Goal: Task Accomplishment & Management: Use online tool/utility

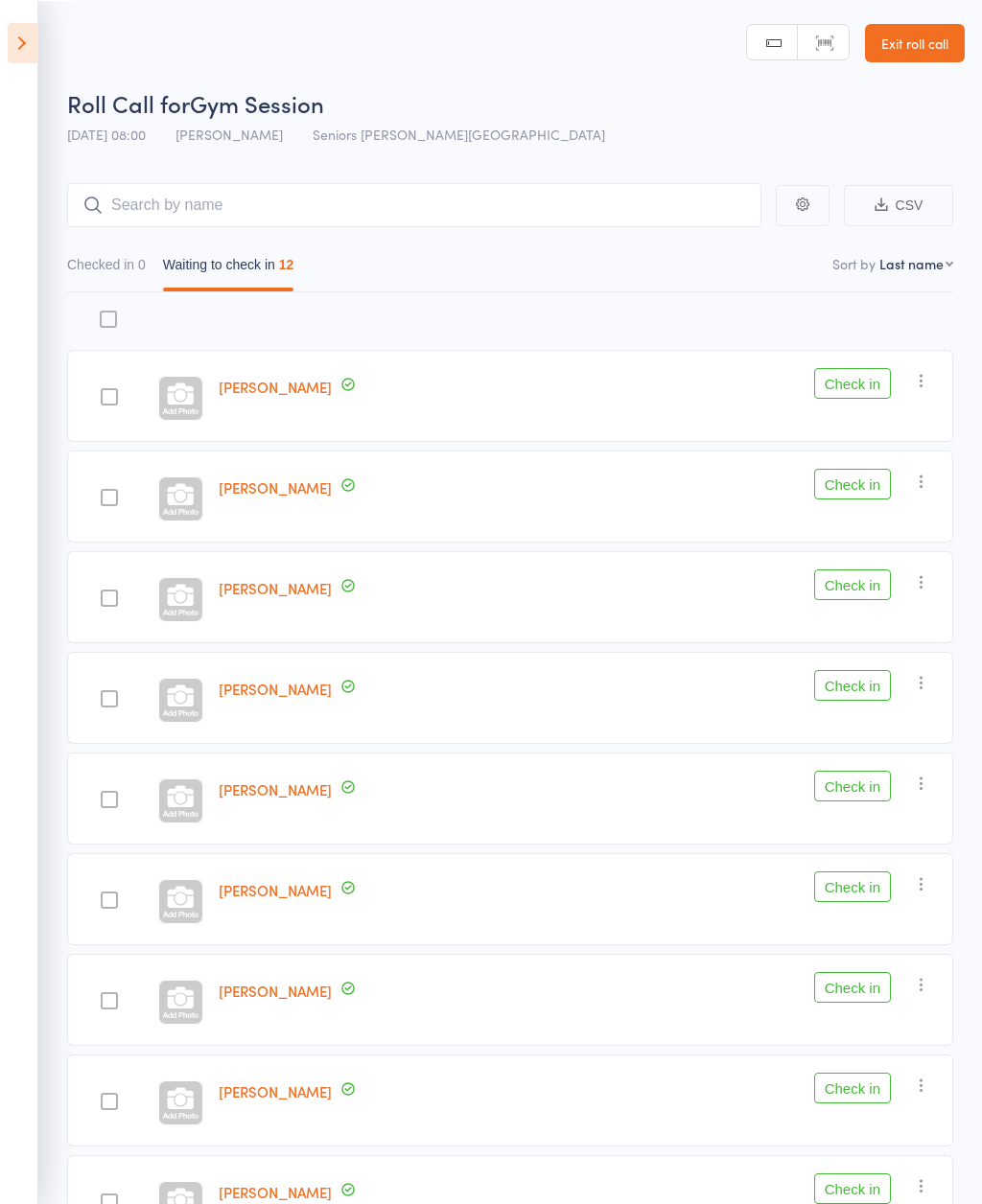
click at [921, 48] on link "Exit roll call" at bounding box center [914, 43] width 100 height 39
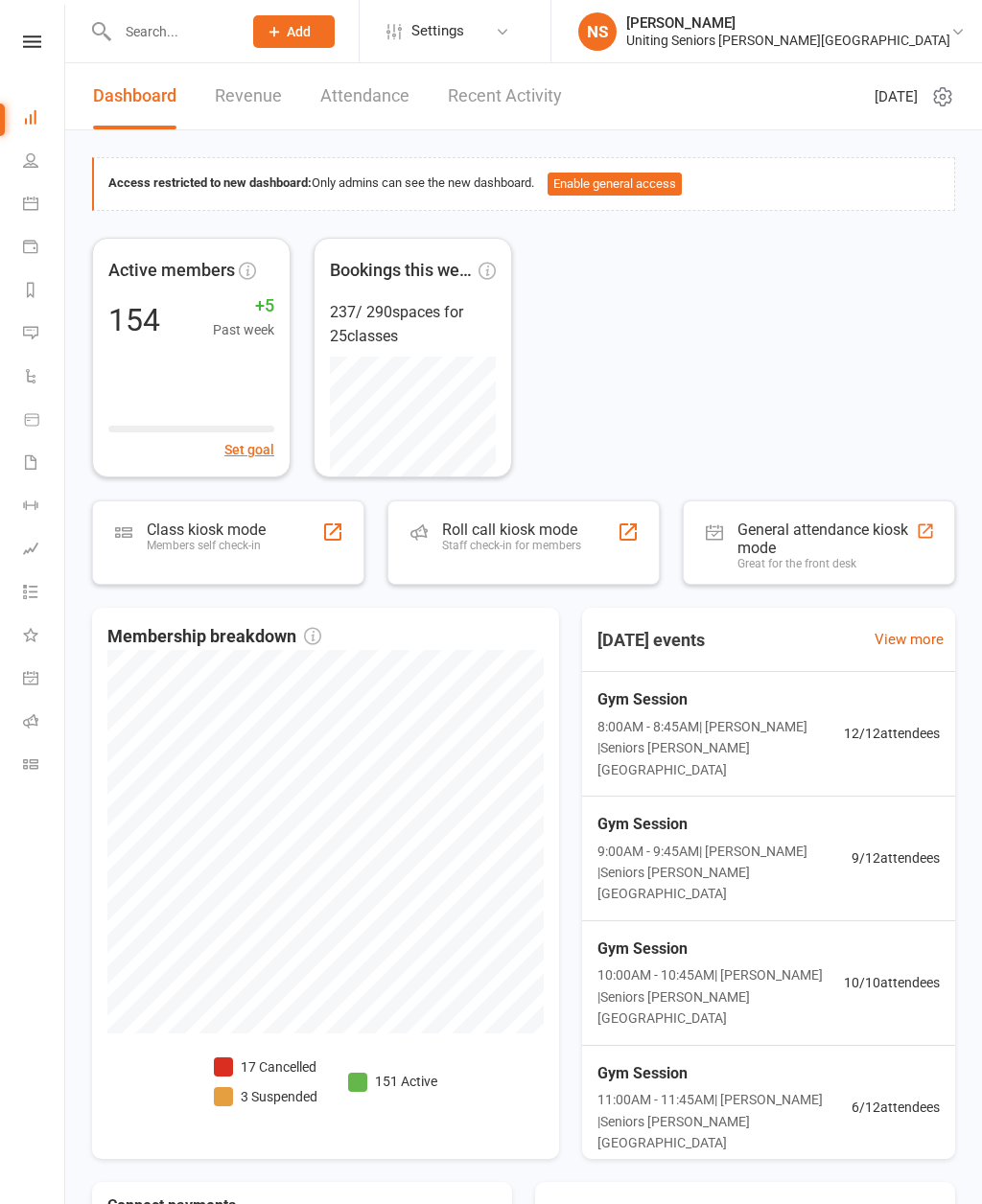
click at [485, 540] on div "Staff check-in for members" at bounding box center [512, 545] width 139 height 14
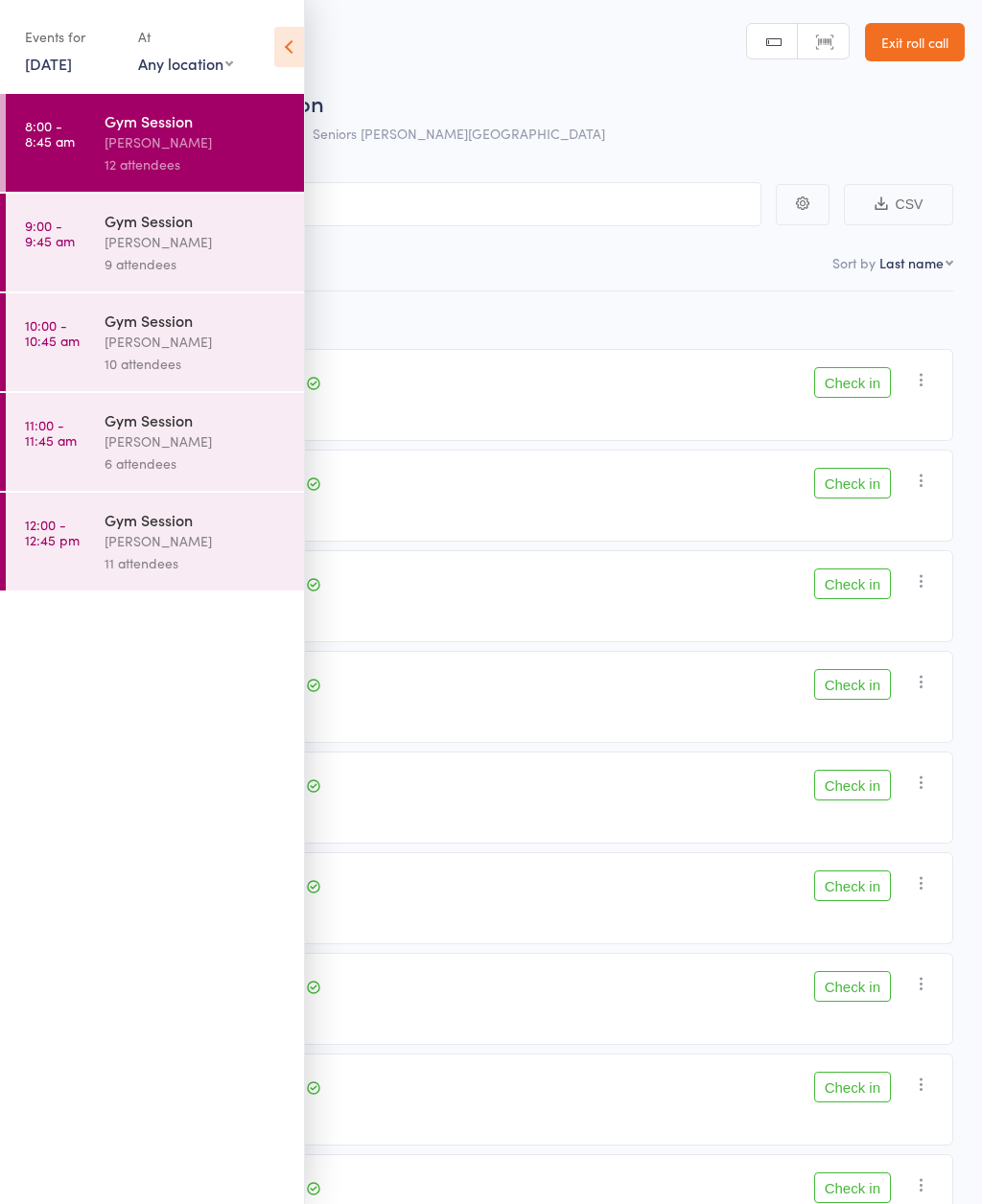
click at [300, 62] on icon at bounding box center [289, 47] width 30 height 41
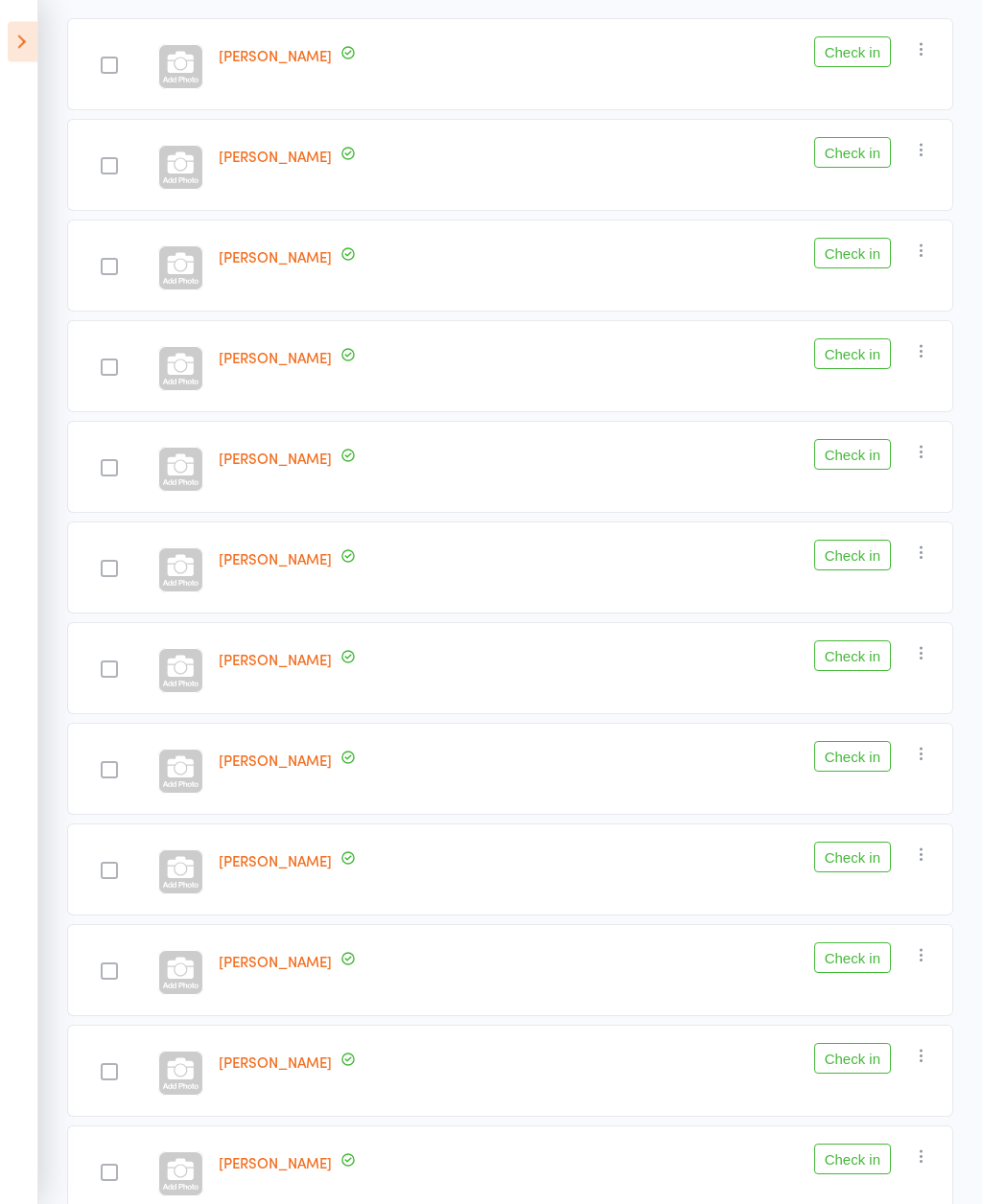
scroll to position [331, 0]
click at [871, 156] on button "Check in" at bounding box center [852, 153] width 76 height 31
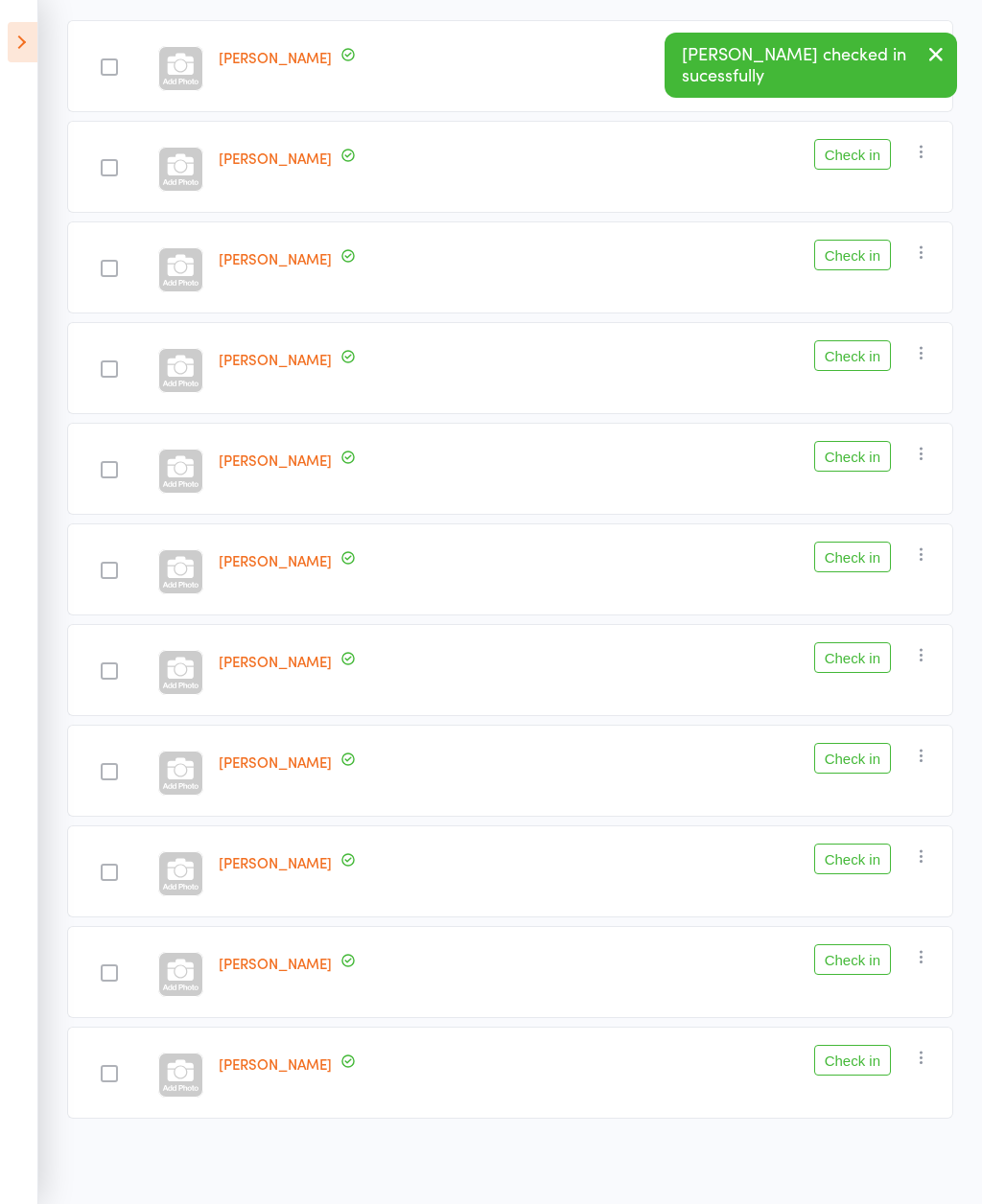
scroll to position [269, 0]
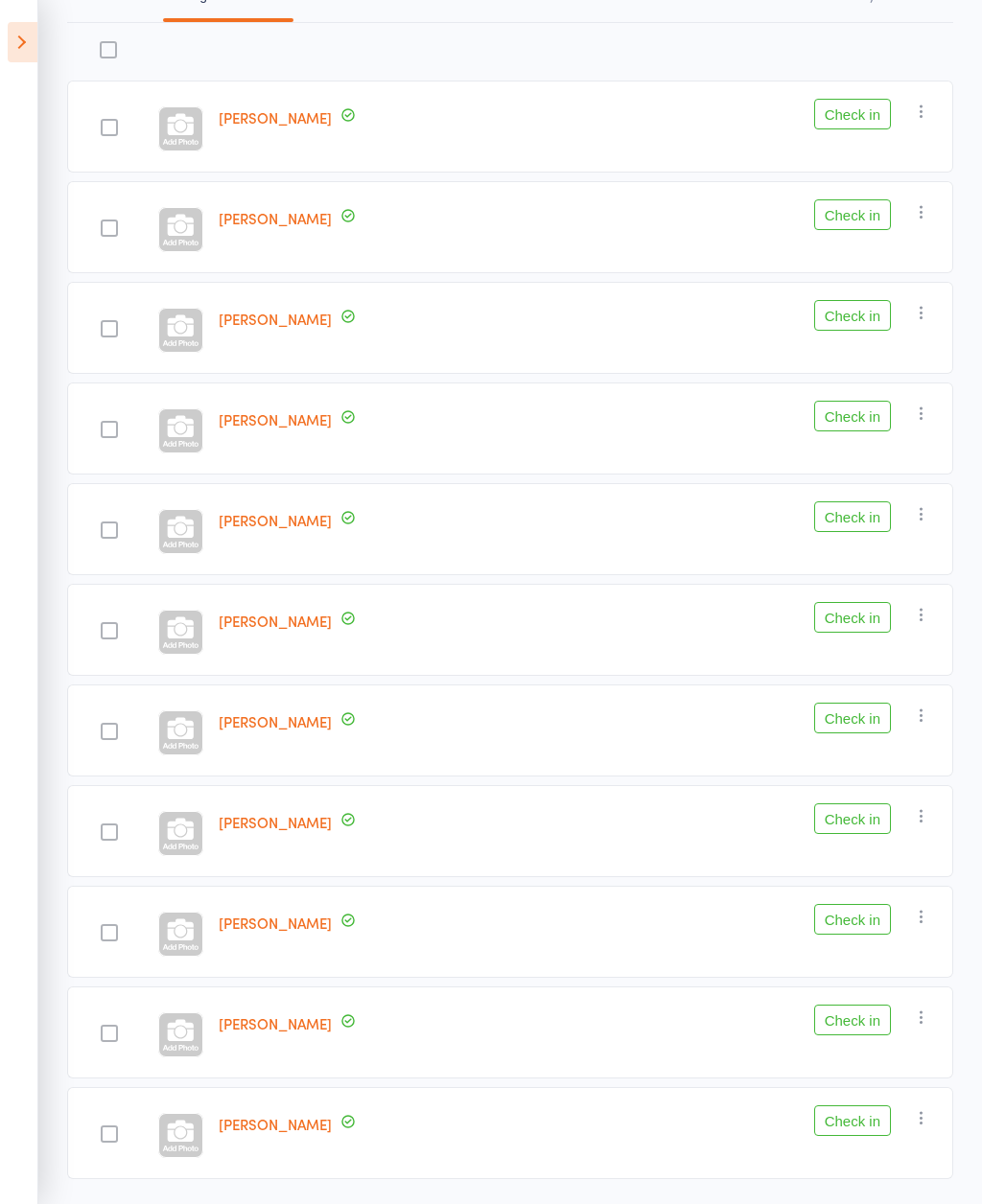
click at [853, 351] on div "Check in Check in Send message Add Note Add Task Add Flag Remove Mark absent" at bounding box center [772, 327] width 364 height 92
click at [859, 325] on button "Check in" at bounding box center [852, 315] width 76 height 31
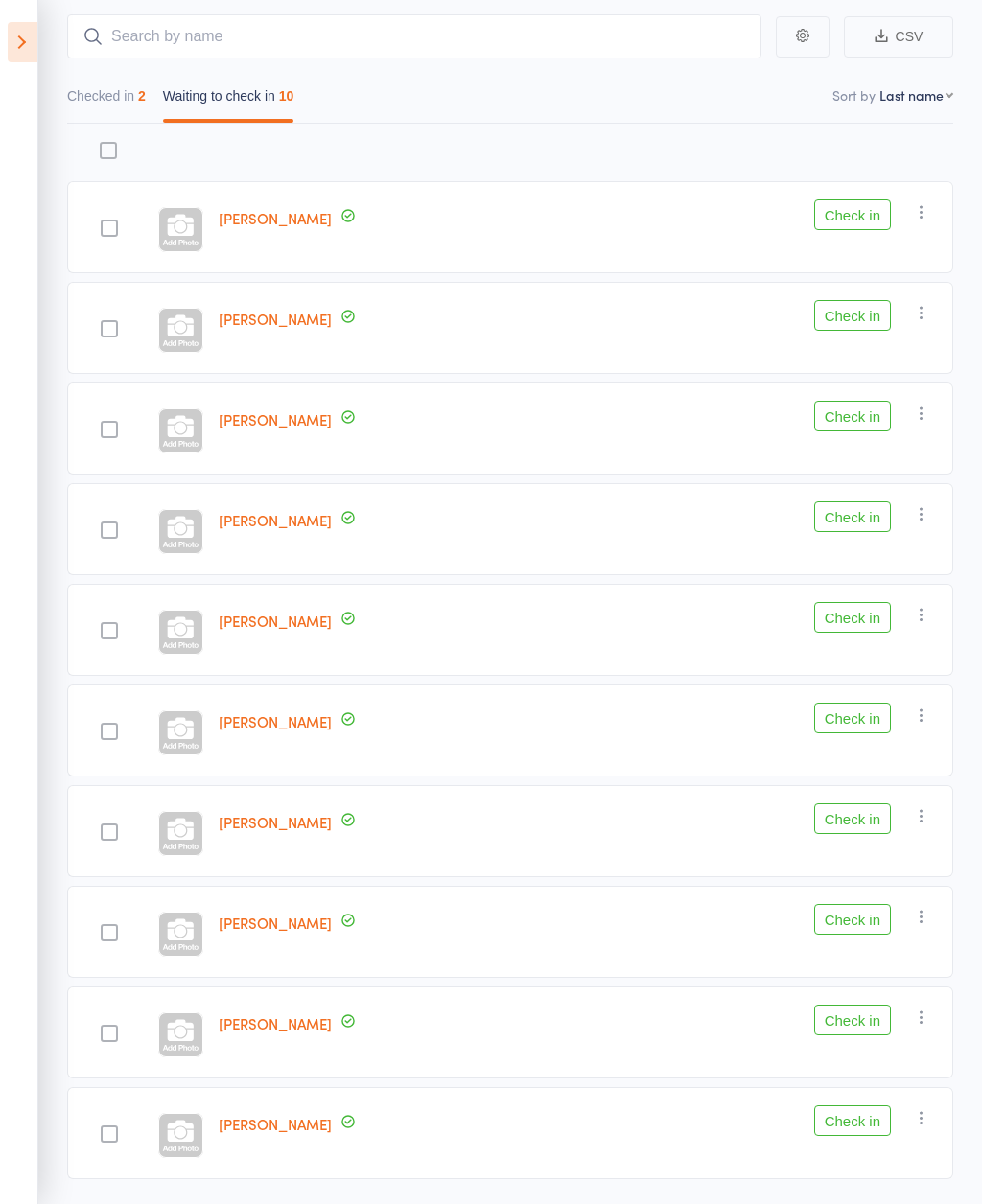
click at [849, 1123] on button "Check in" at bounding box center [852, 1121] width 76 height 31
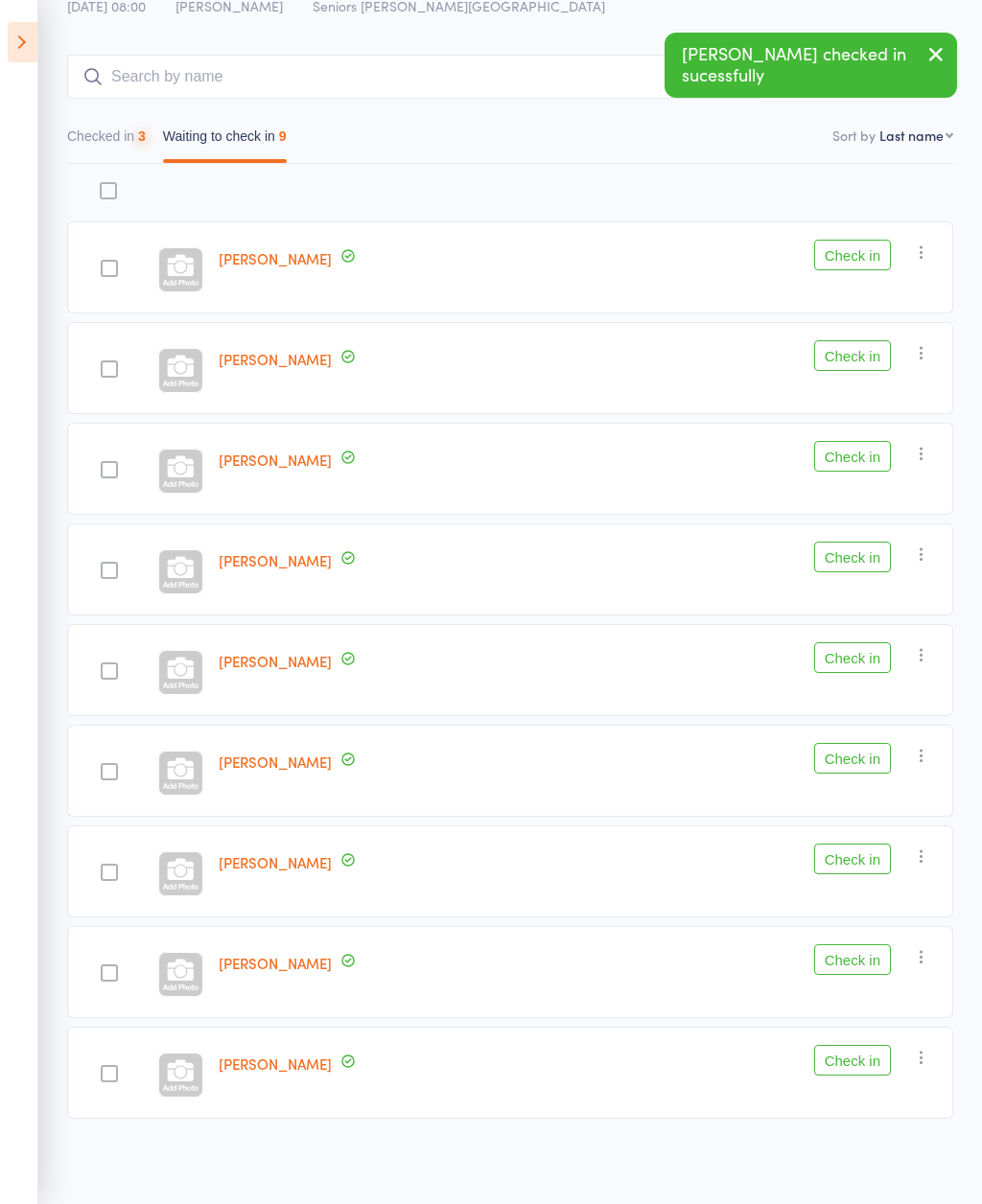
scroll to position [67, 0]
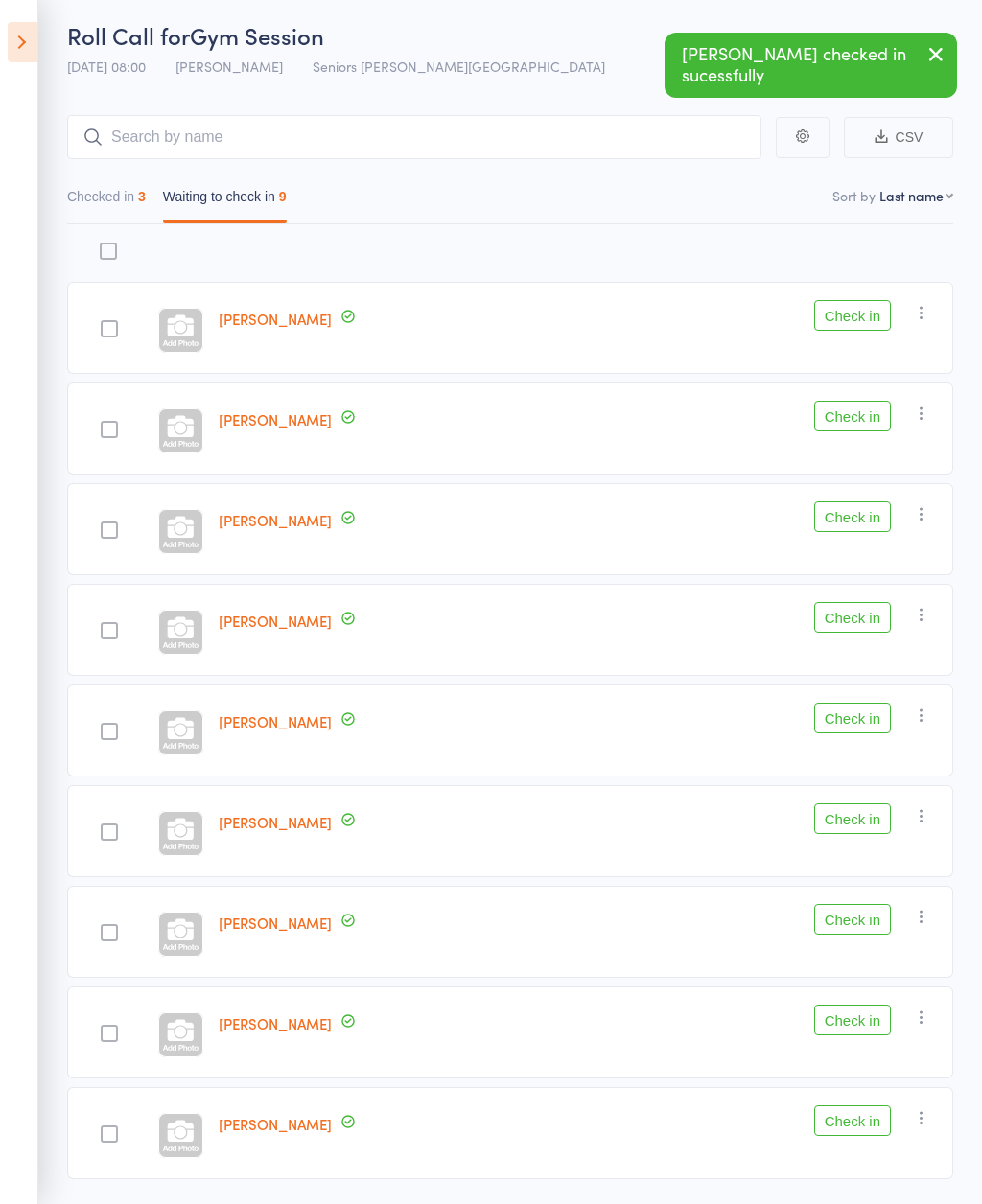
click at [901, 1013] on div "Check in Check in Send message Add Note Add Task Add Flag Remove Mark absent" at bounding box center [772, 1032] width 364 height 92
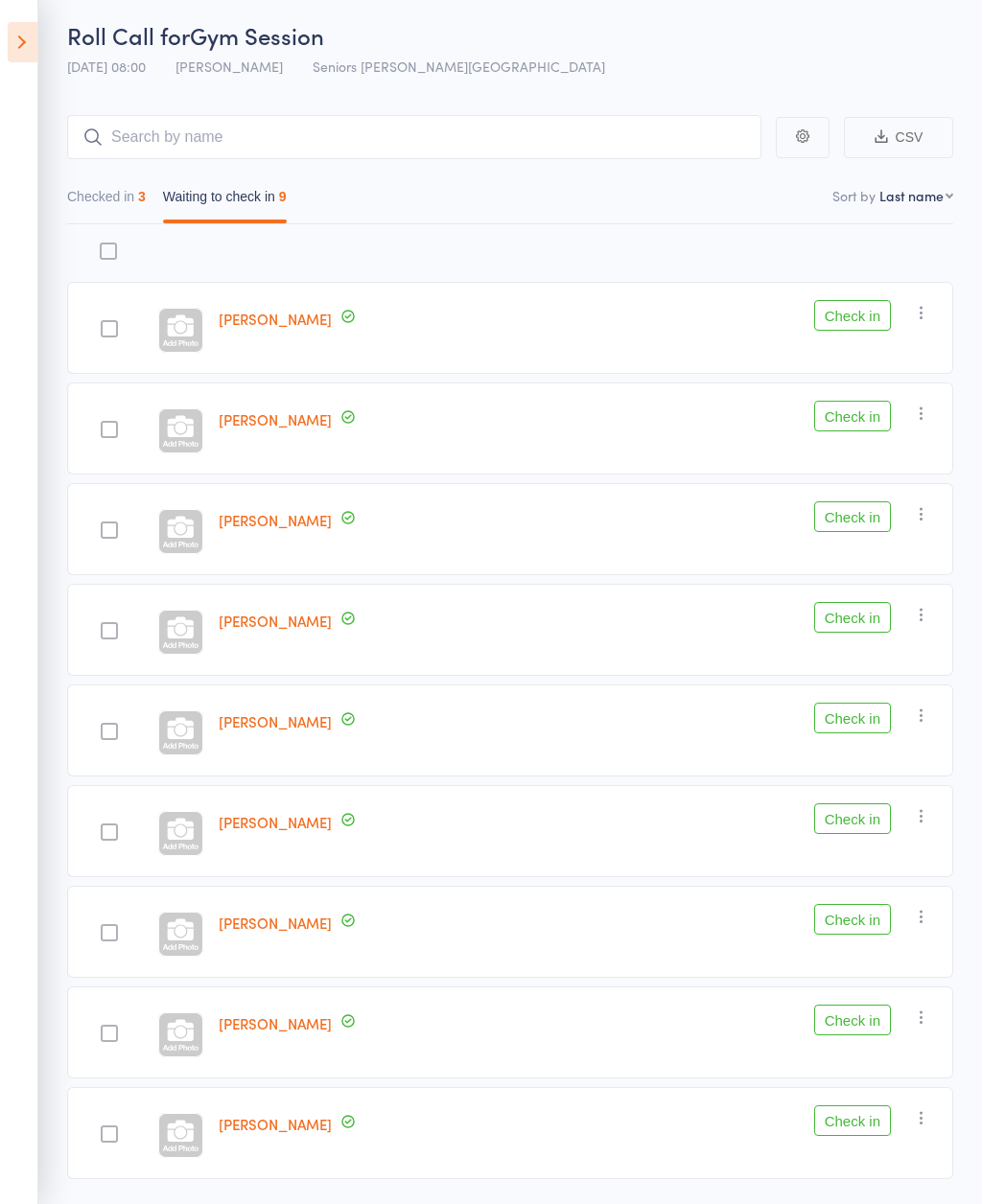
click at [857, 1016] on button "Check in" at bounding box center [852, 1020] width 76 height 31
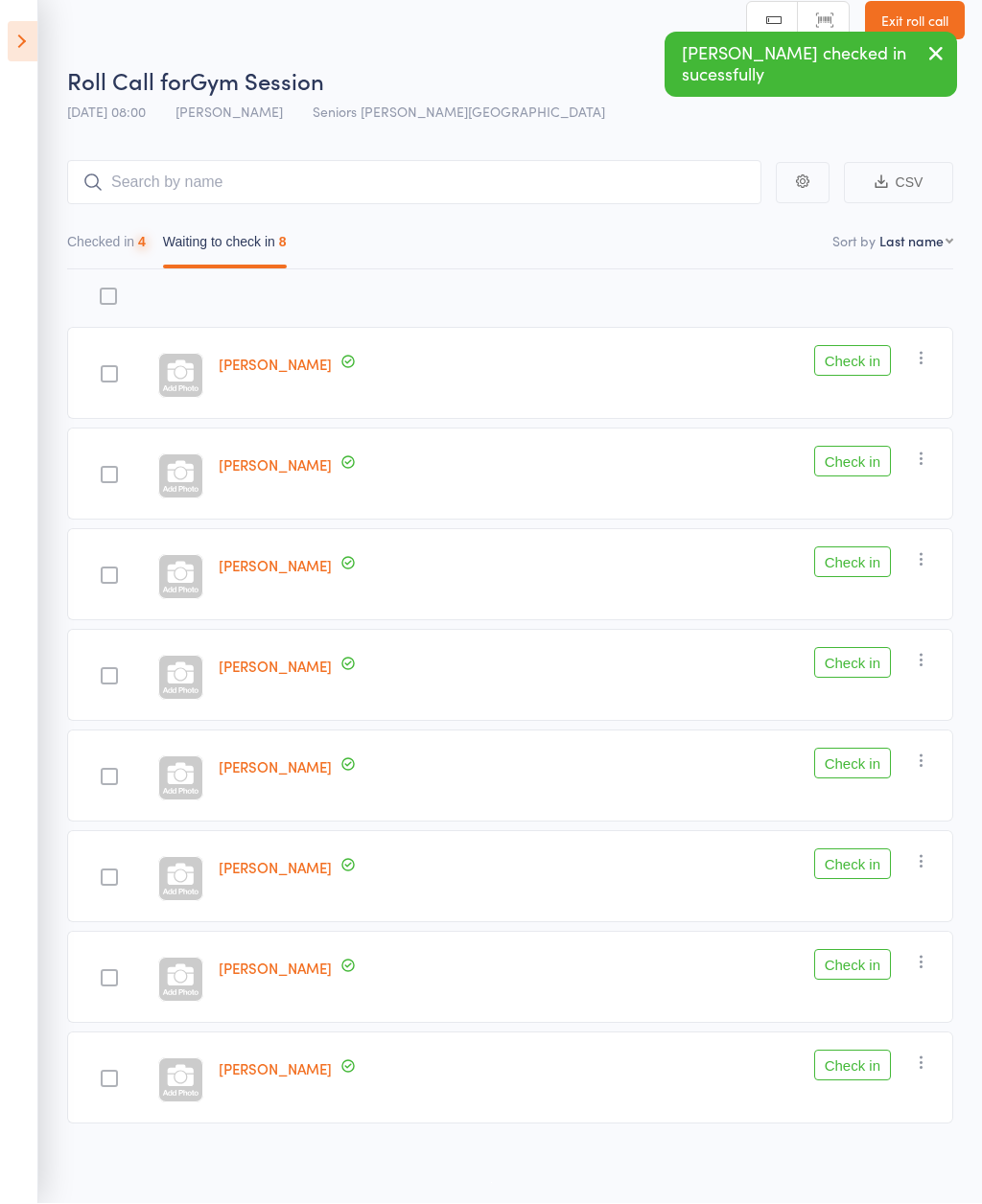
scroll to position [30, 0]
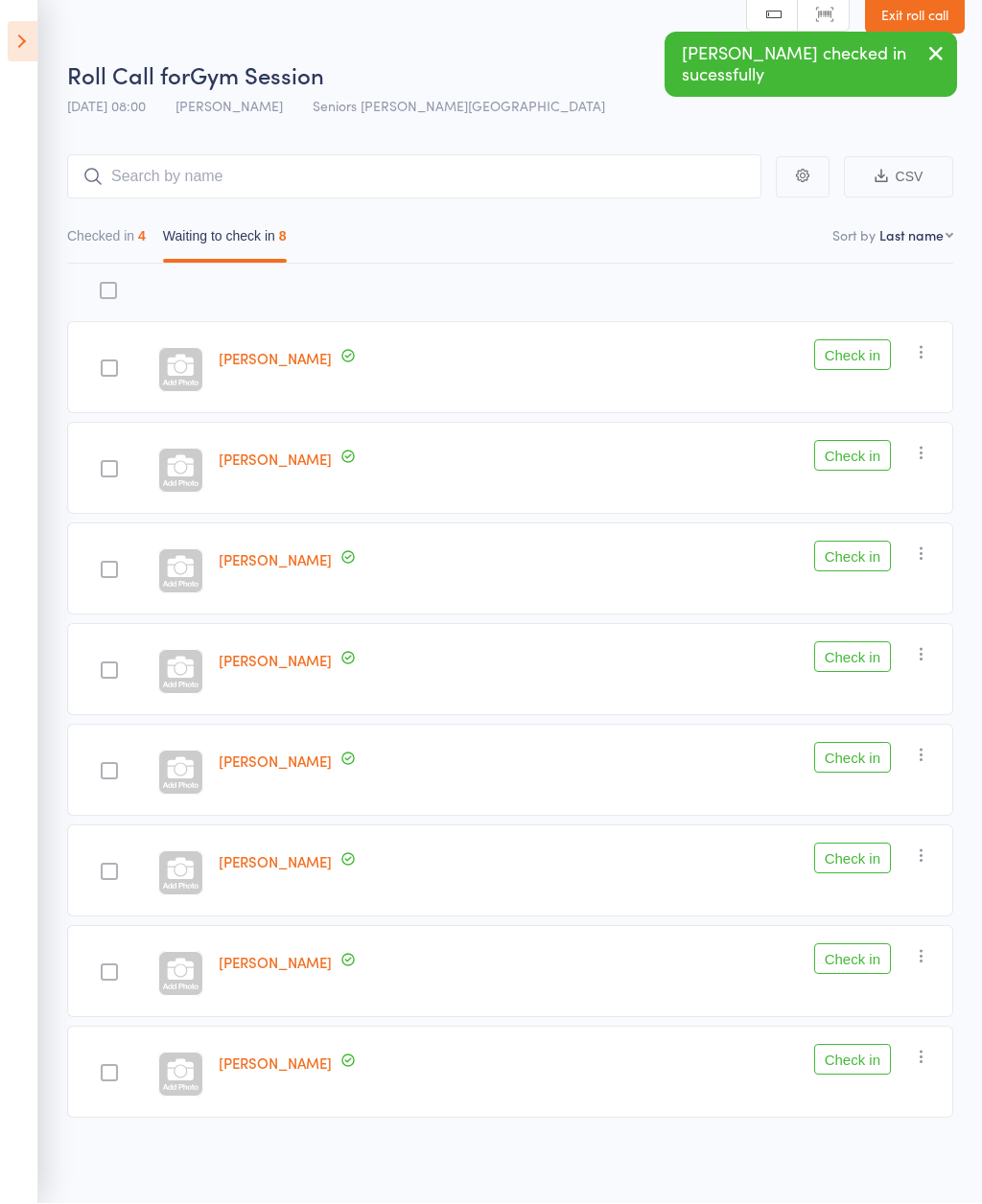
click at [861, 952] on button "Check in" at bounding box center [852, 959] width 76 height 31
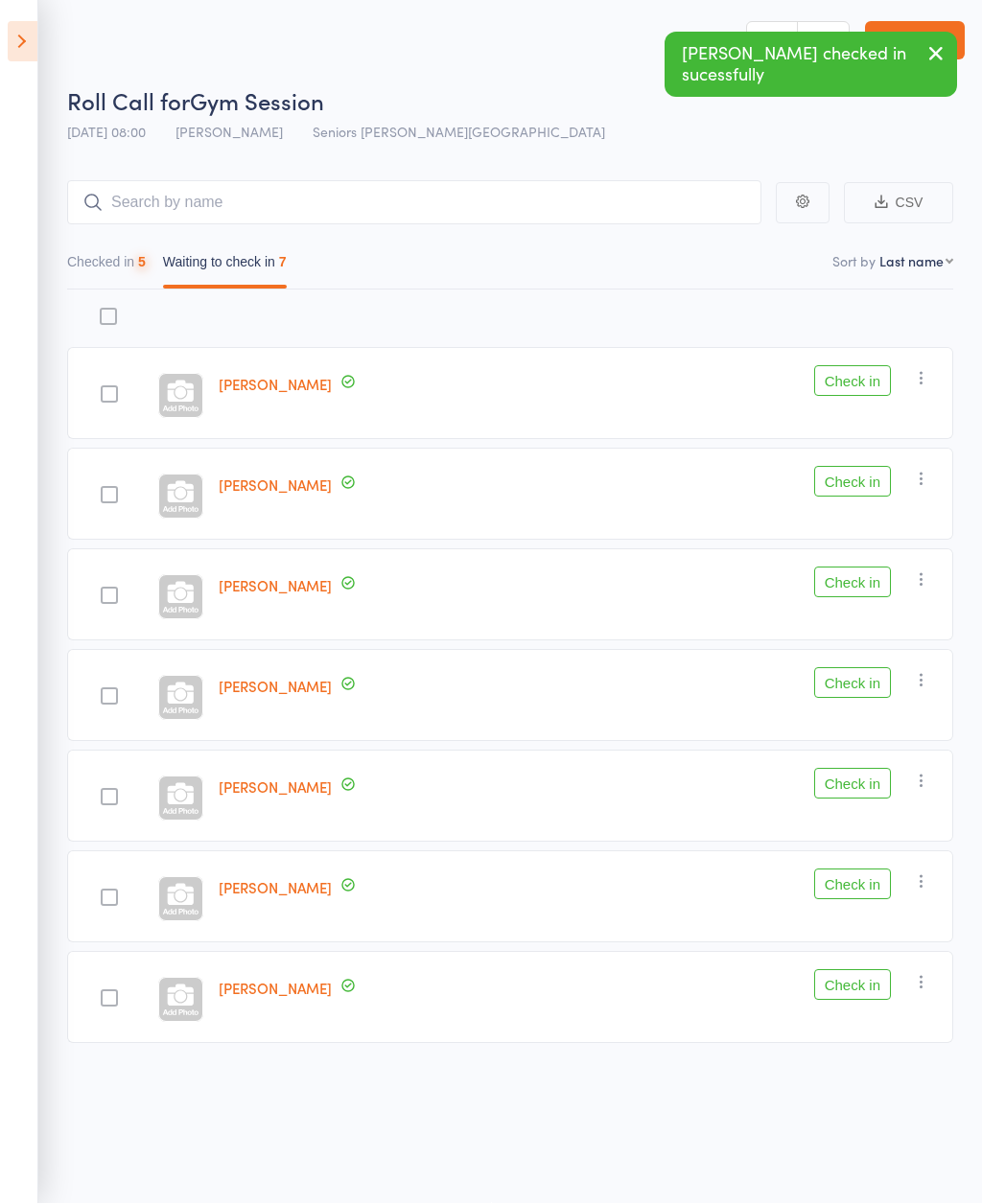
scroll to position [14, 0]
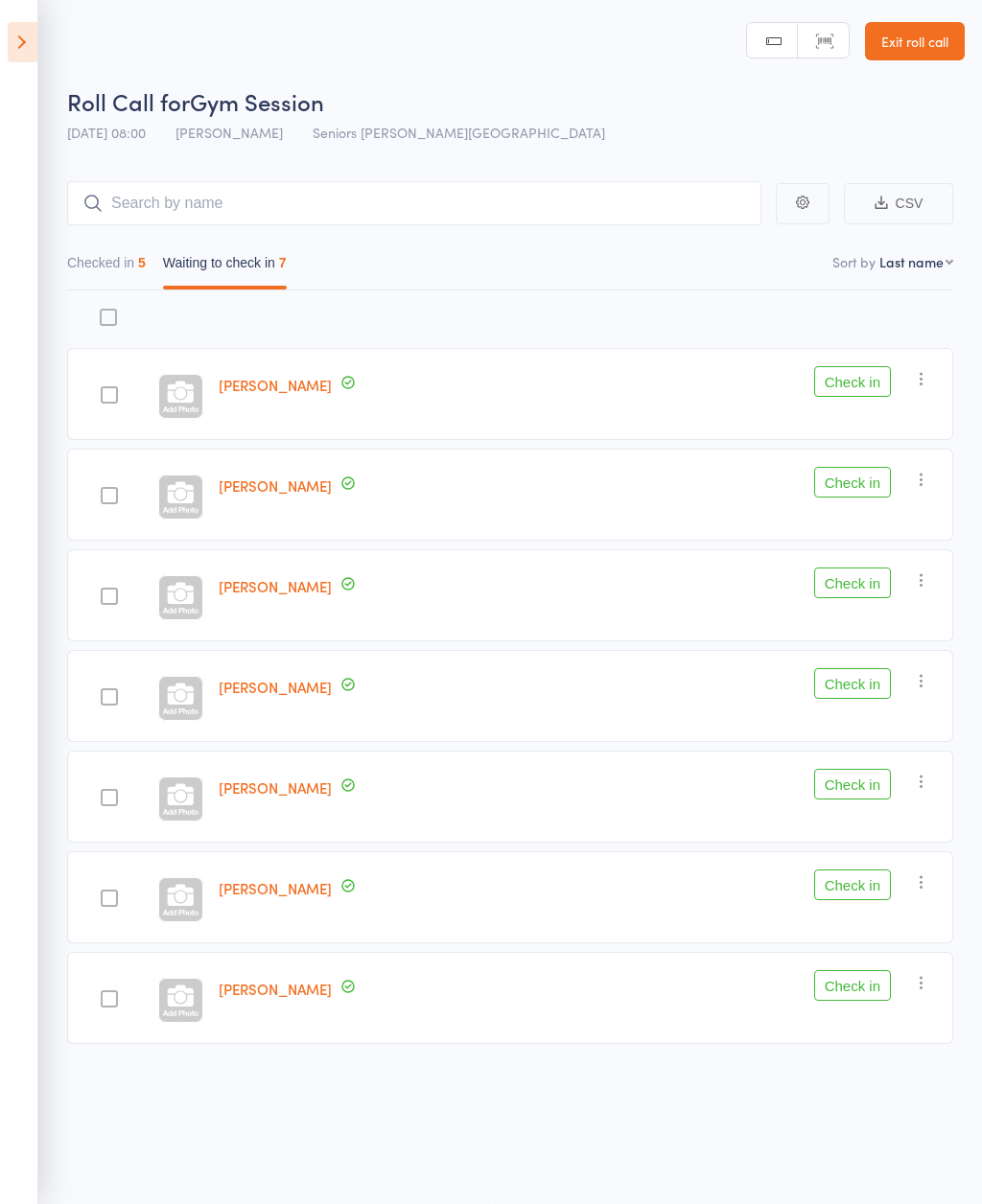
click at [852, 672] on button "Check in" at bounding box center [852, 684] width 76 height 31
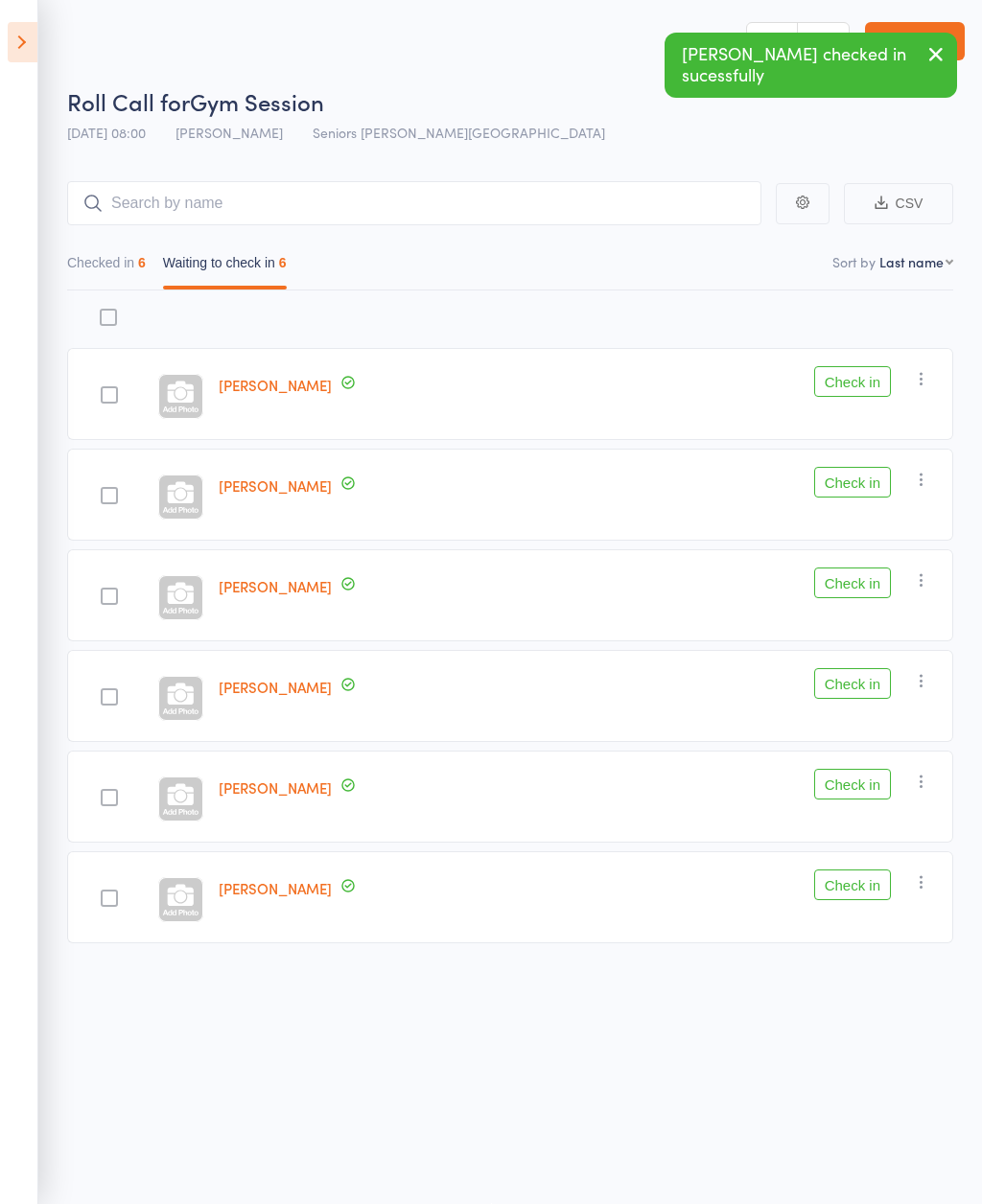
click at [846, 678] on button "Check in" at bounding box center [852, 684] width 76 height 31
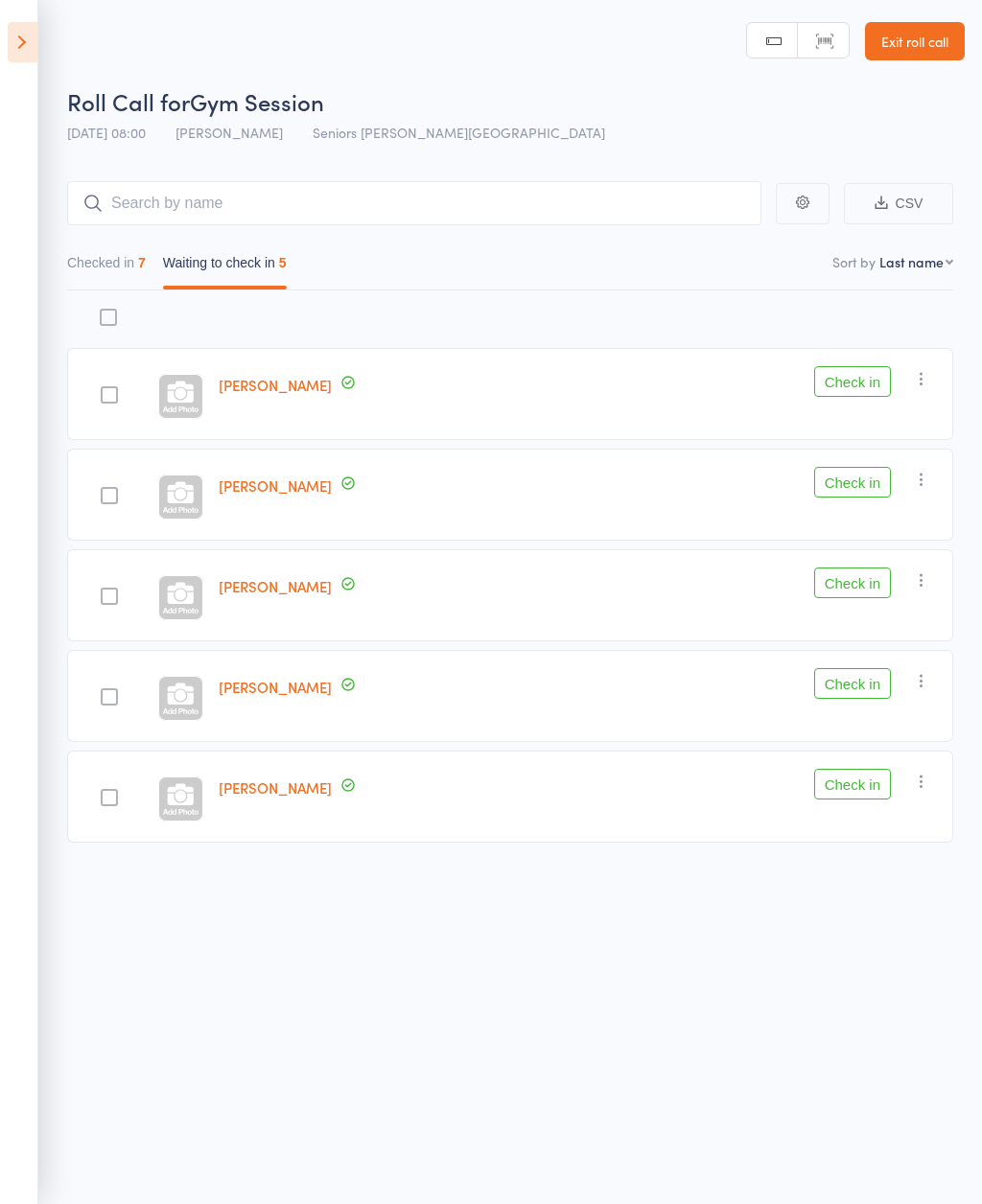
click at [843, 485] on button "Check in" at bounding box center [852, 483] width 76 height 31
click at [871, 367] on button "Check in" at bounding box center [852, 382] width 76 height 31
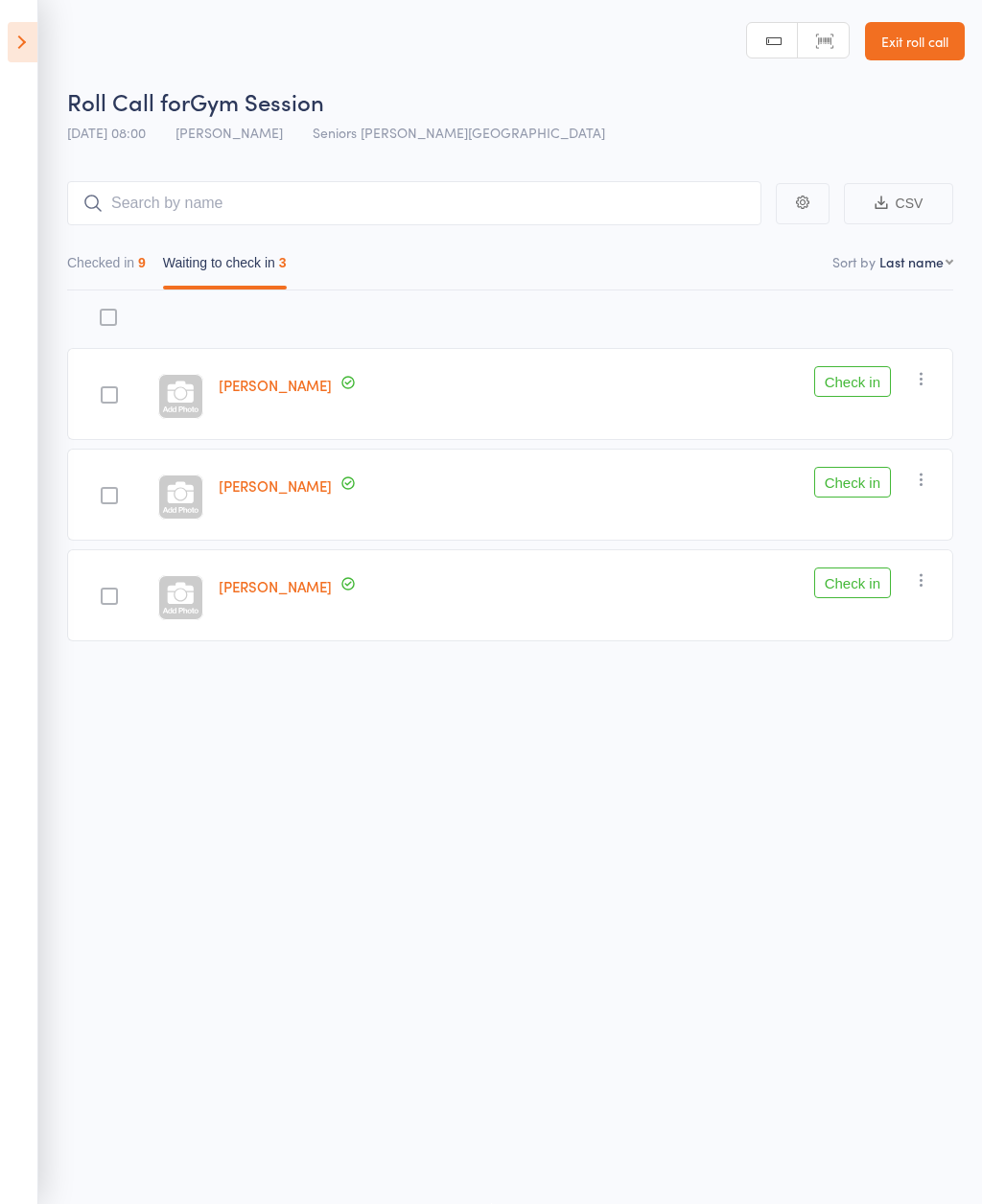
click at [859, 468] on button "Check in" at bounding box center [852, 483] width 76 height 31
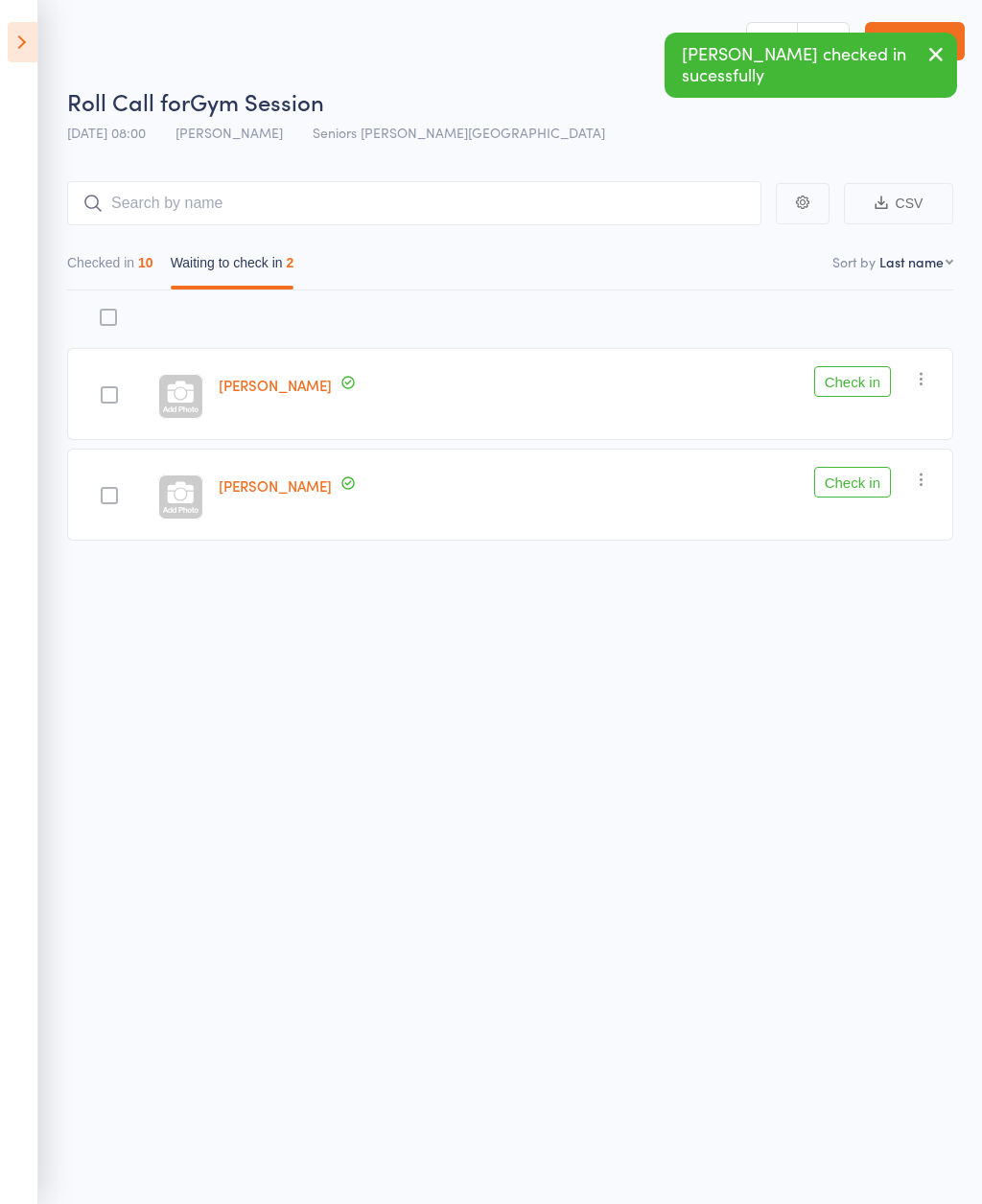
click at [848, 484] on button "Check in" at bounding box center [852, 483] width 76 height 31
